Goal: Task Accomplishment & Management: Manage account settings

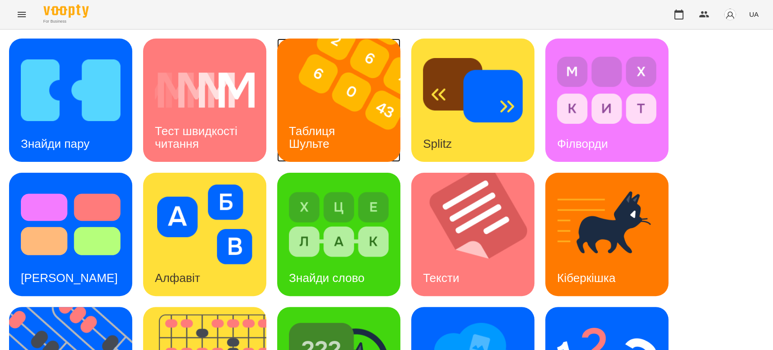
click at [319, 125] on h3 "Таблиця Шульте" at bounding box center [313, 137] width 49 height 26
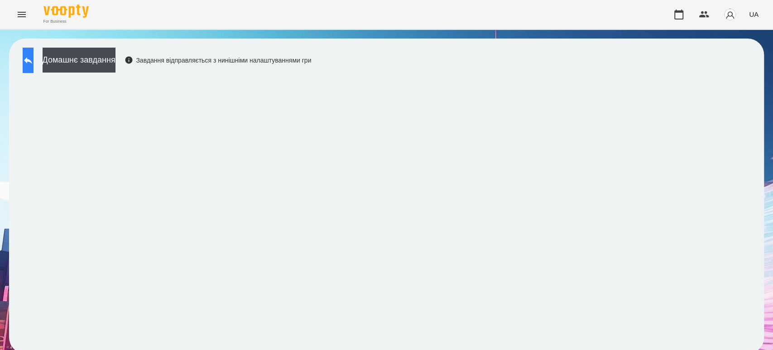
click at [34, 67] on button at bounding box center [28, 60] width 11 height 25
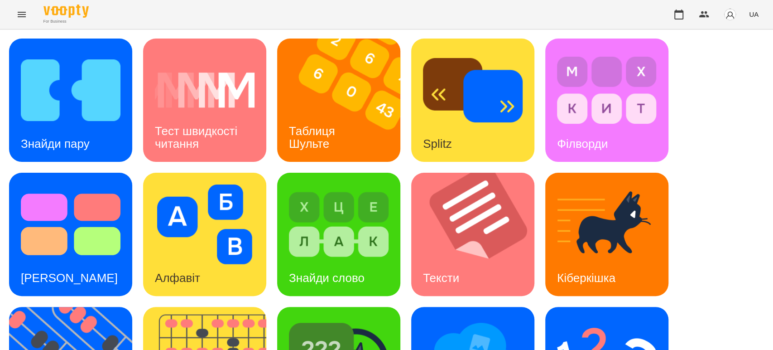
scroll to position [101, 0]
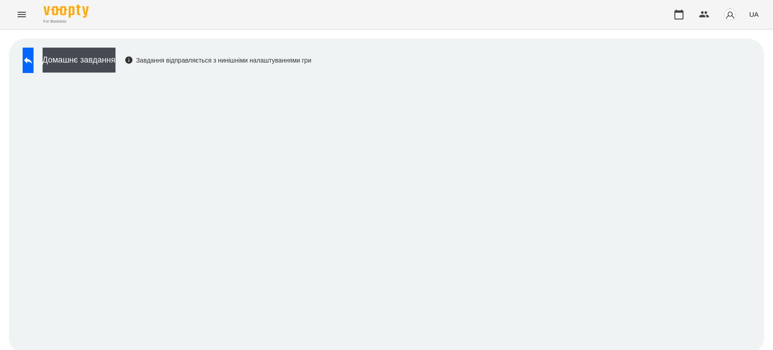
scroll to position [4, 0]
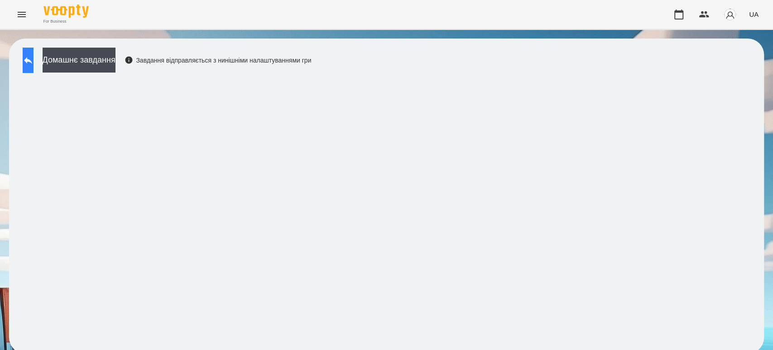
click at [34, 59] on icon at bounding box center [28, 60] width 11 height 11
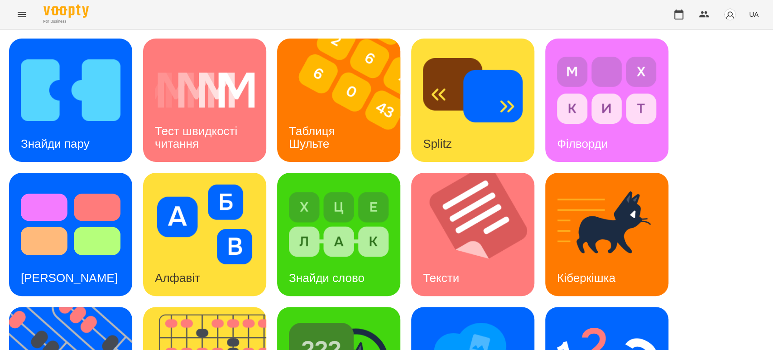
scroll to position [205, 0]
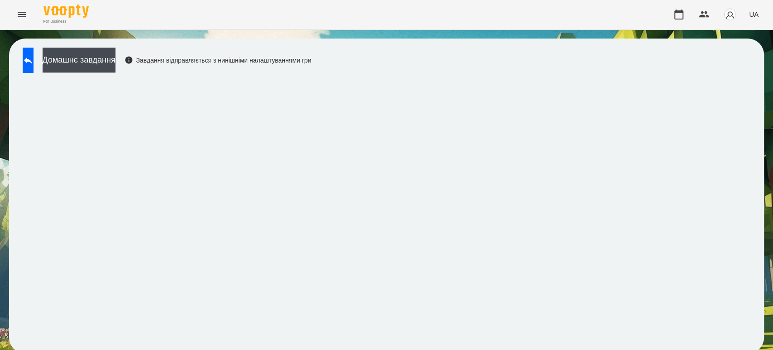
scroll to position [4, 0]
click at [32, 57] on icon at bounding box center [28, 60] width 8 height 7
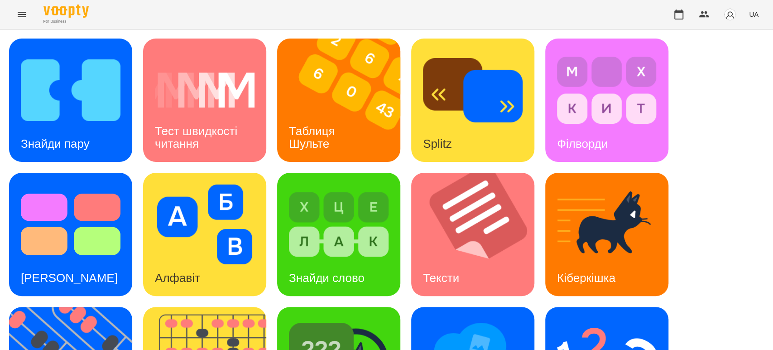
scroll to position [54, 0]
click at [67, 137] on h3 "Знайди пару" at bounding box center [55, 144] width 69 height 14
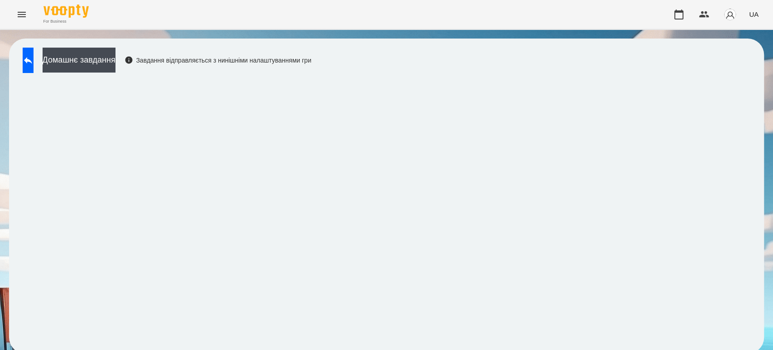
scroll to position [4, 0]
click at [34, 62] on button at bounding box center [28, 60] width 11 height 25
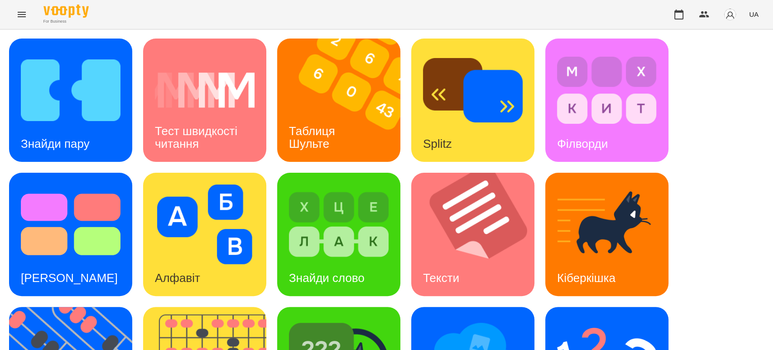
scroll to position [54, 0]
click at [66, 204] on img at bounding box center [71, 224] width 100 height 80
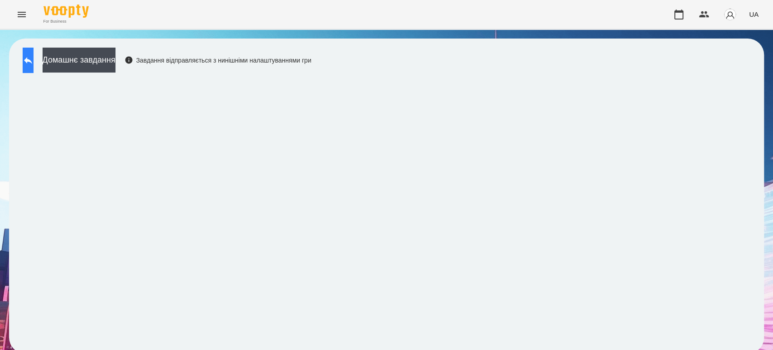
click at [34, 64] on icon at bounding box center [28, 60] width 11 height 11
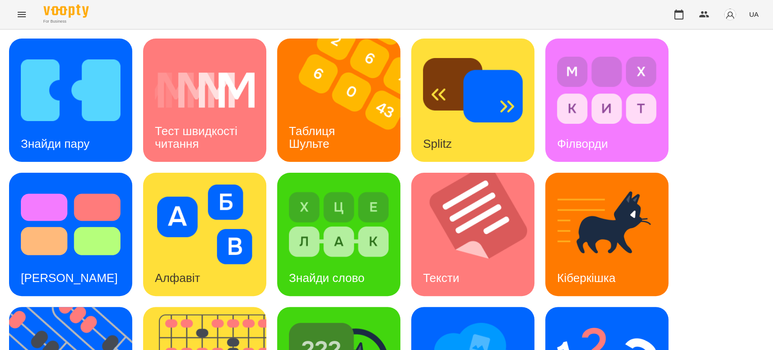
scroll to position [101, 0]
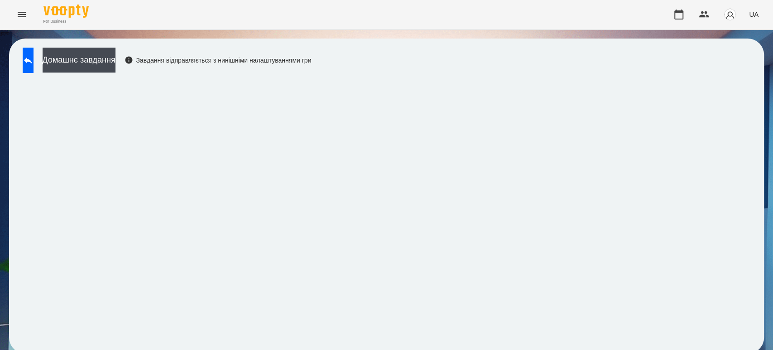
scroll to position [4, 0]
click at [32, 60] on icon at bounding box center [28, 60] width 11 height 11
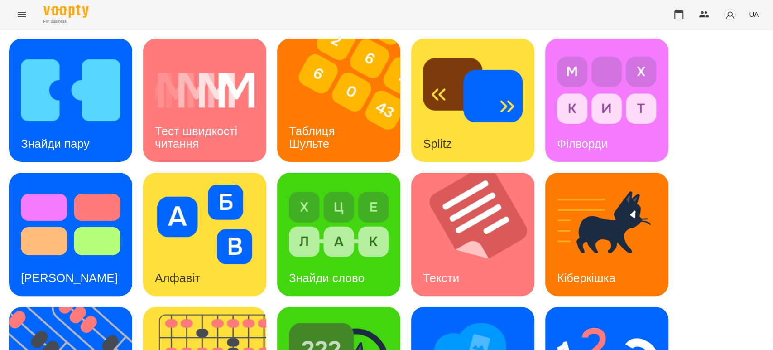
scroll to position [104, 0]
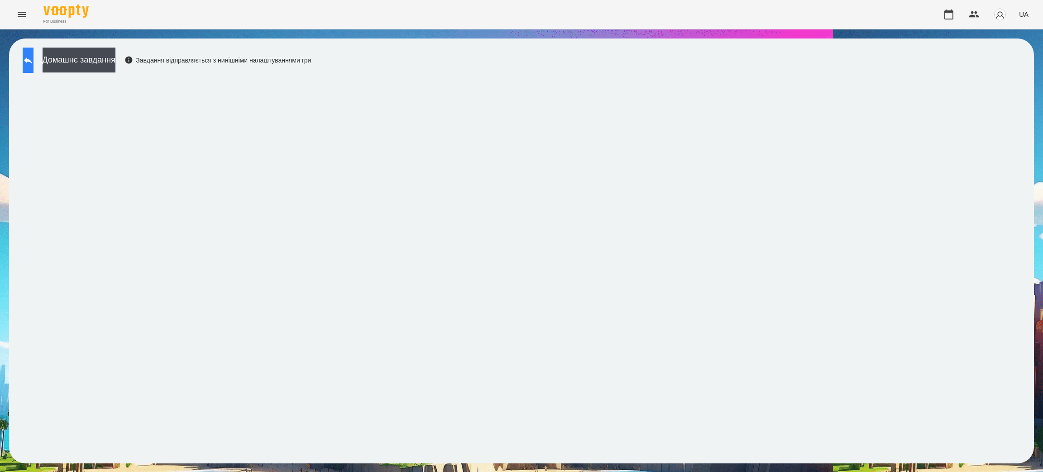
click at [32, 61] on icon at bounding box center [28, 60] width 8 height 7
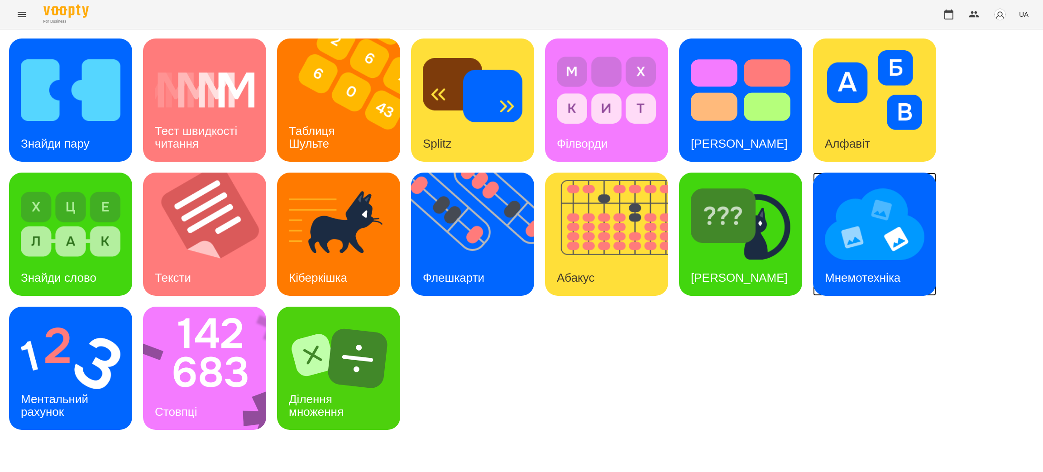
click at [772, 263] on div "Мнемотехніка" at bounding box center [862, 278] width 99 height 36
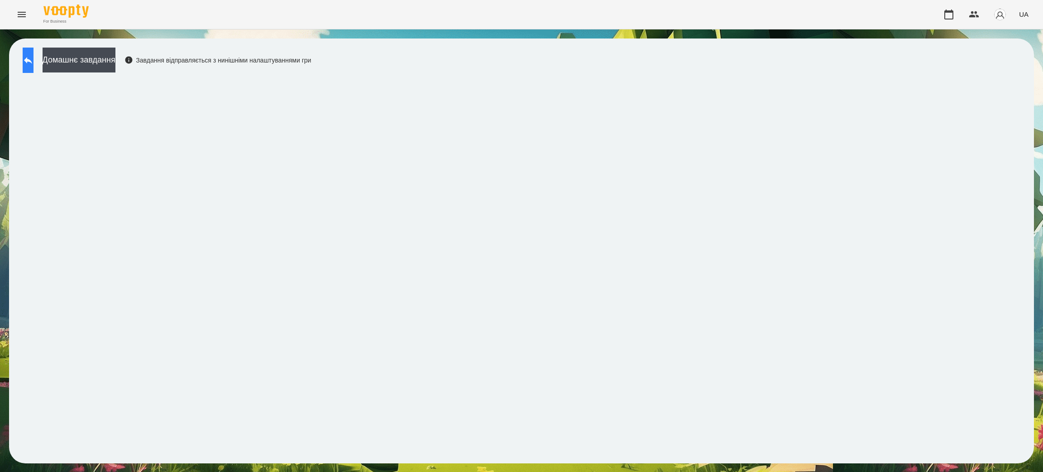
click at [34, 53] on button at bounding box center [28, 60] width 11 height 25
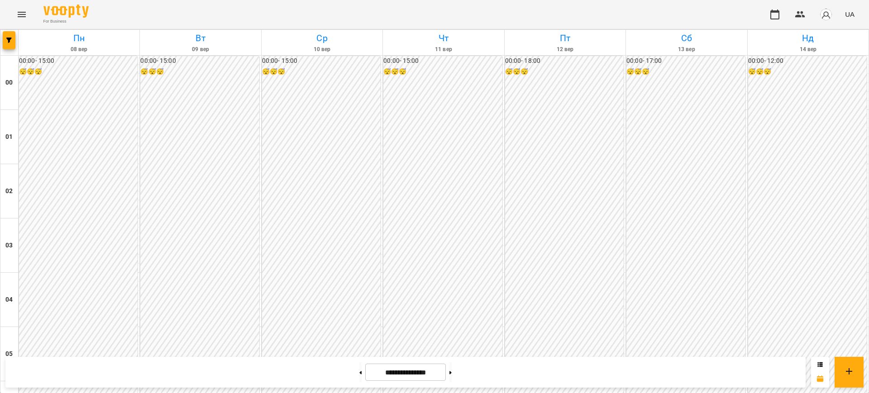
scroll to position [566, 0]
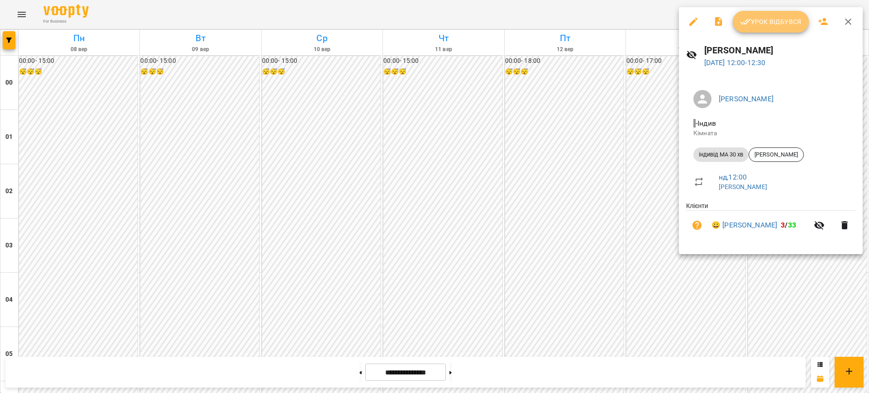
click at [777, 15] on button "Урок відбувся" at bounding box center [771, 22] width 76 height 22
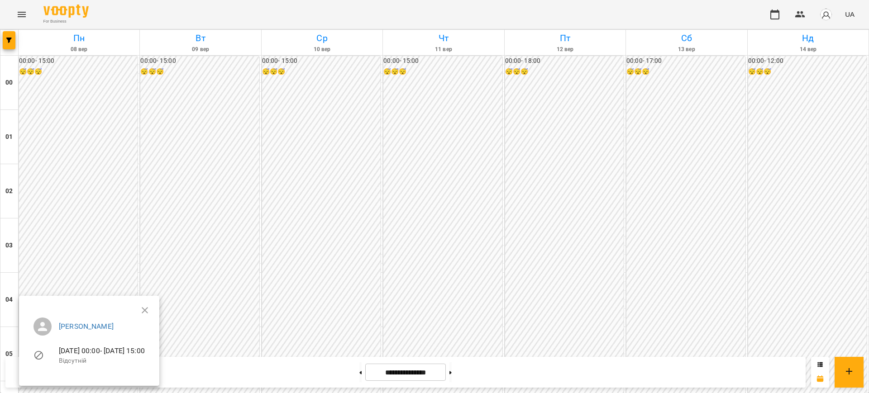
click at [489, 194] on div at bounding box center [434, 196] width 869 height 393
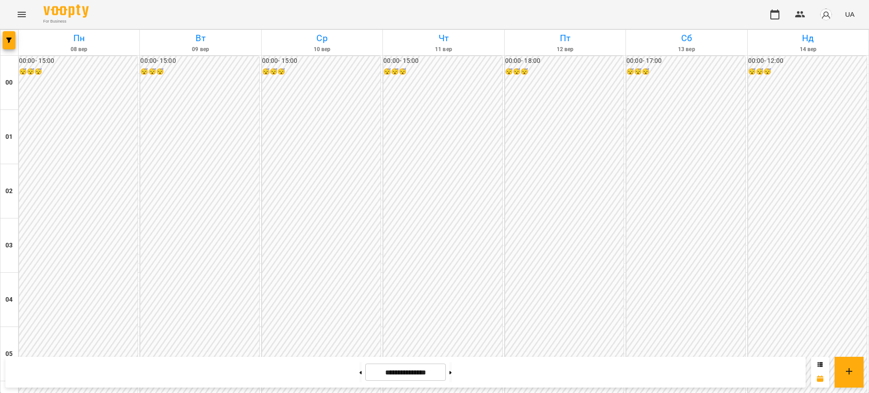
scroll to position [679, 0]
